Goal: Task Accomplishment & Management: Manage account settings

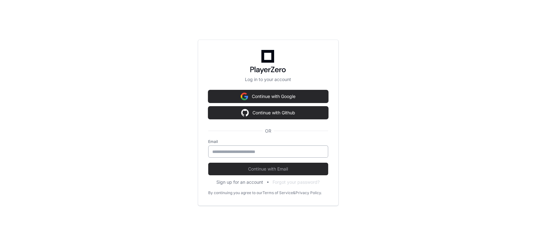
click at [283, 154] on input "email" at bounding box center [268, 151] width 112 height 6
type input "**********"
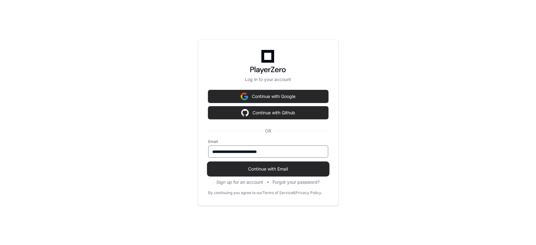
click at [289, 167] on span "Continue with Email" at bounding box center [268, 169] width 120 height 6
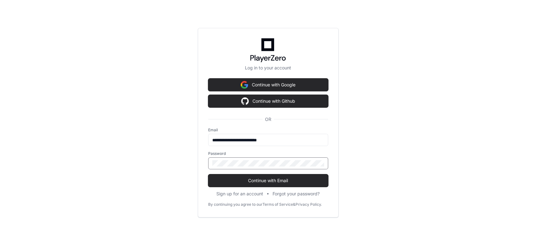
click at [208, 174] on button "Continue with Email" at bounding box center [268, 180] width 120 height 13
